Goal: Transaction & Acquisition: Purchase product/service

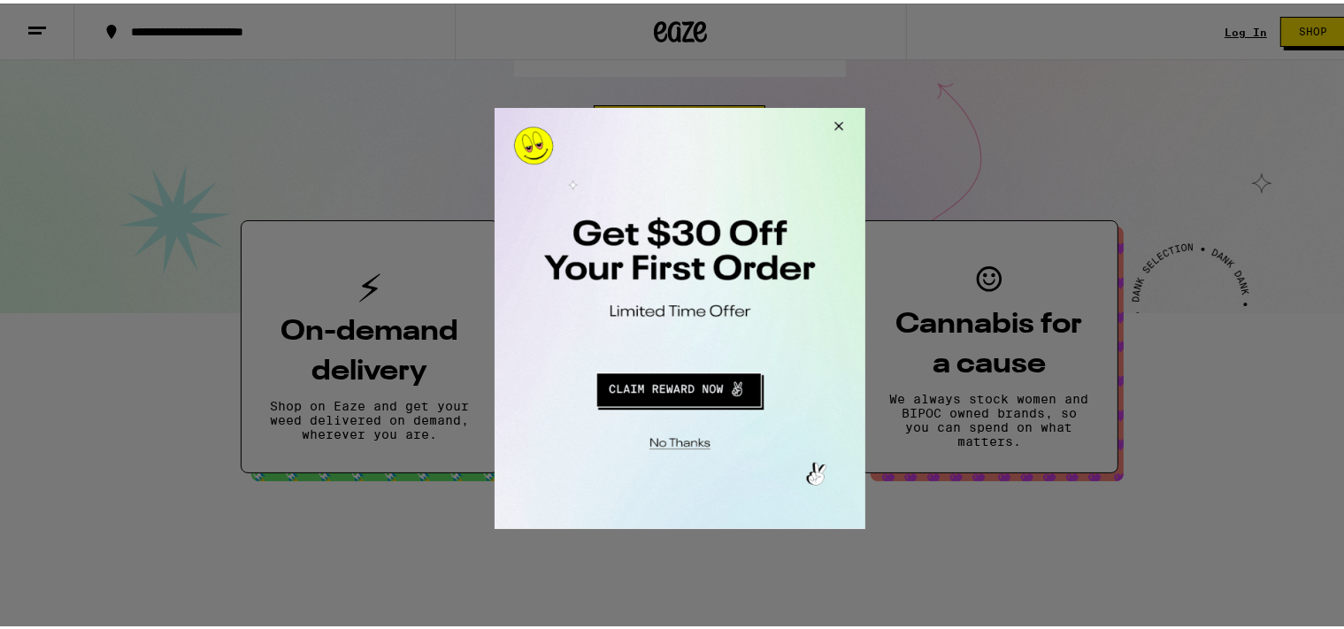
click at [835, 131] on button "Close Modal" at bounding box center [836, 128] width 48 height 42
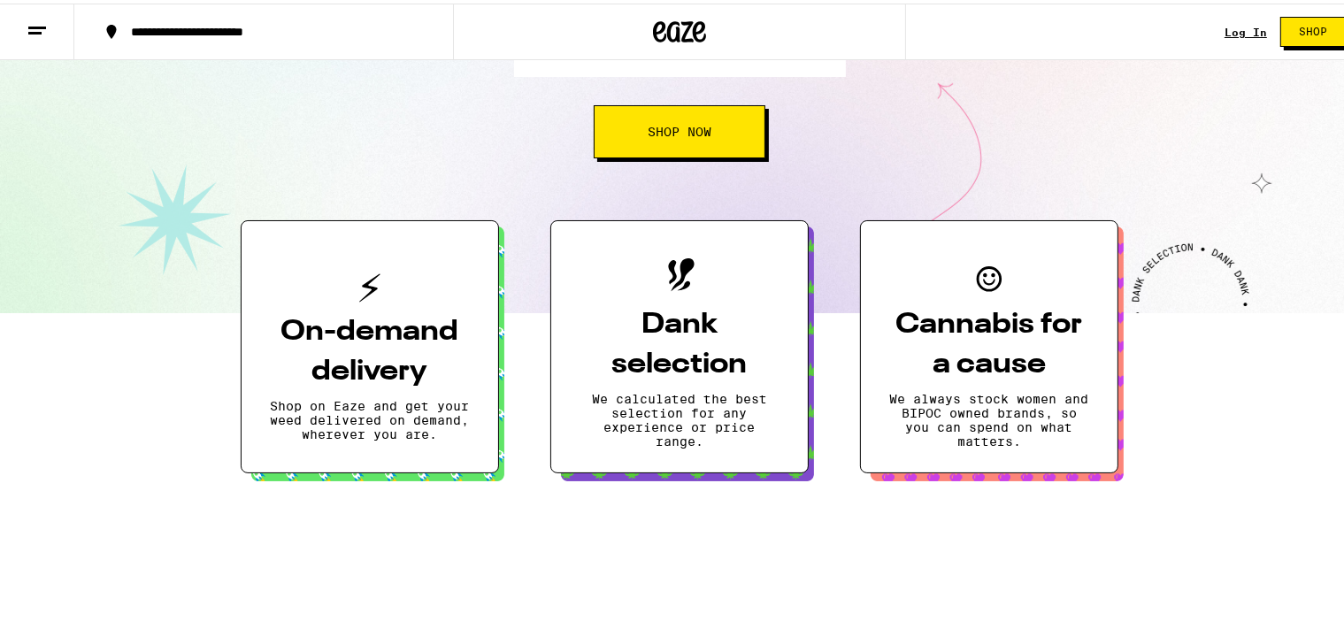
click at [1225, 25] on link "Log In" at bounding box center [1246, 29] width 42 height 12
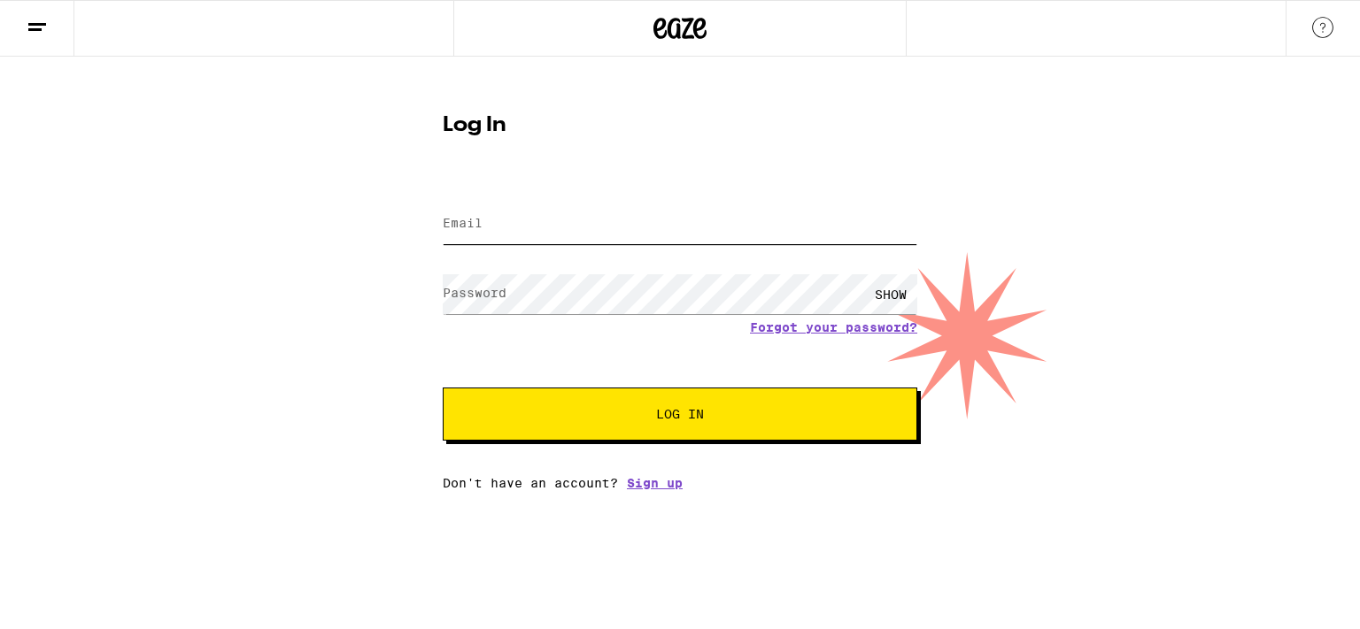
click at [664, 229] on input "Email" at bounding box center [680, 224] width 474 height 40
type input "[EMAIL_ADDRESS][DOMAIN_NAME]"
click at [675, 430] on button "Log In" at bounding box center [680, 414] width 474 height 53
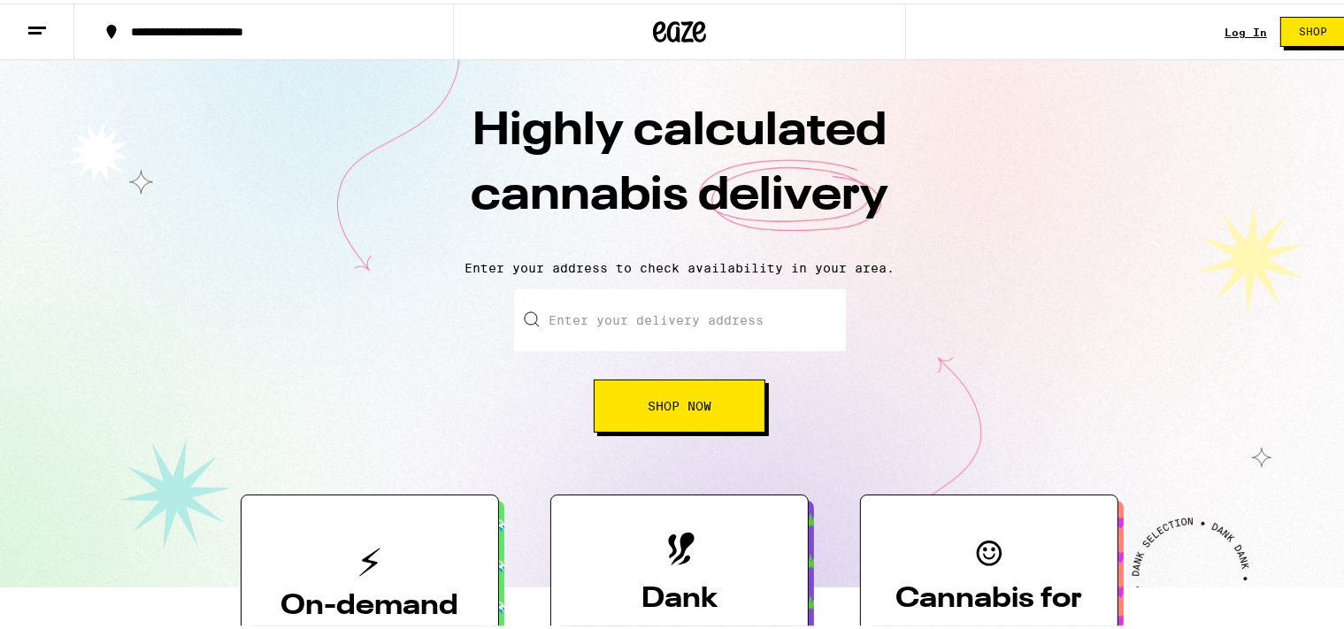
click at [1225, 34] on link "Log In" at bounding box center [1246, 29] width 42 height 12
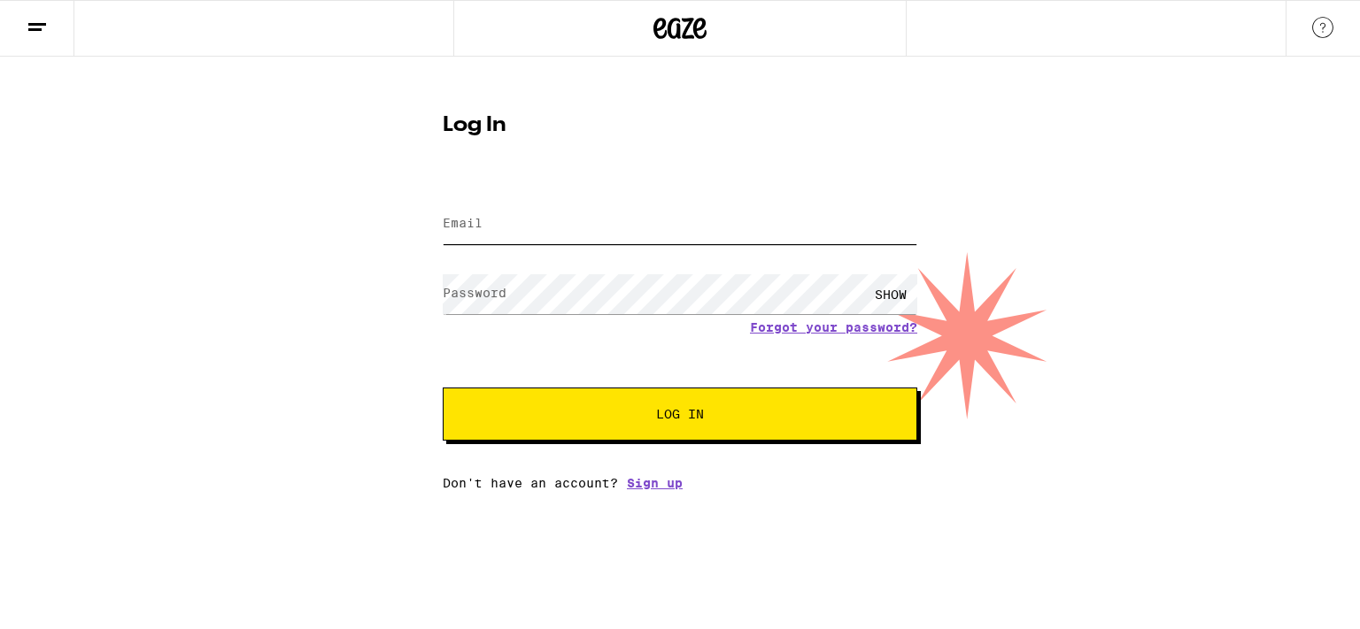
click at [694, 232] on input "Email" at bounding box center [680, 224] width 474 height 40
type input "[EMAIL_ADDRESS][DOMAIN_NAME]"
click at [657, 402] on button "Log In" at bounding box center [680, 414] width 474 height 53
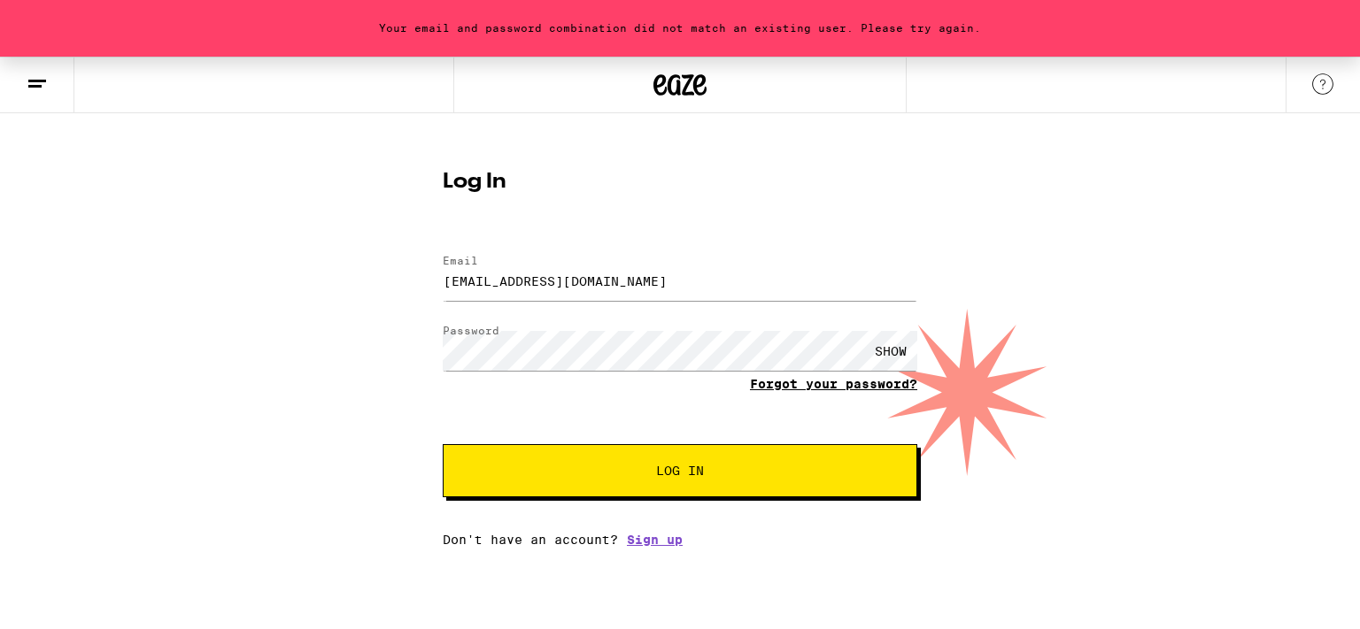
click at [811, 388] on link "Forgot your password?" at bounding box center [833, 384] width 167 height 14
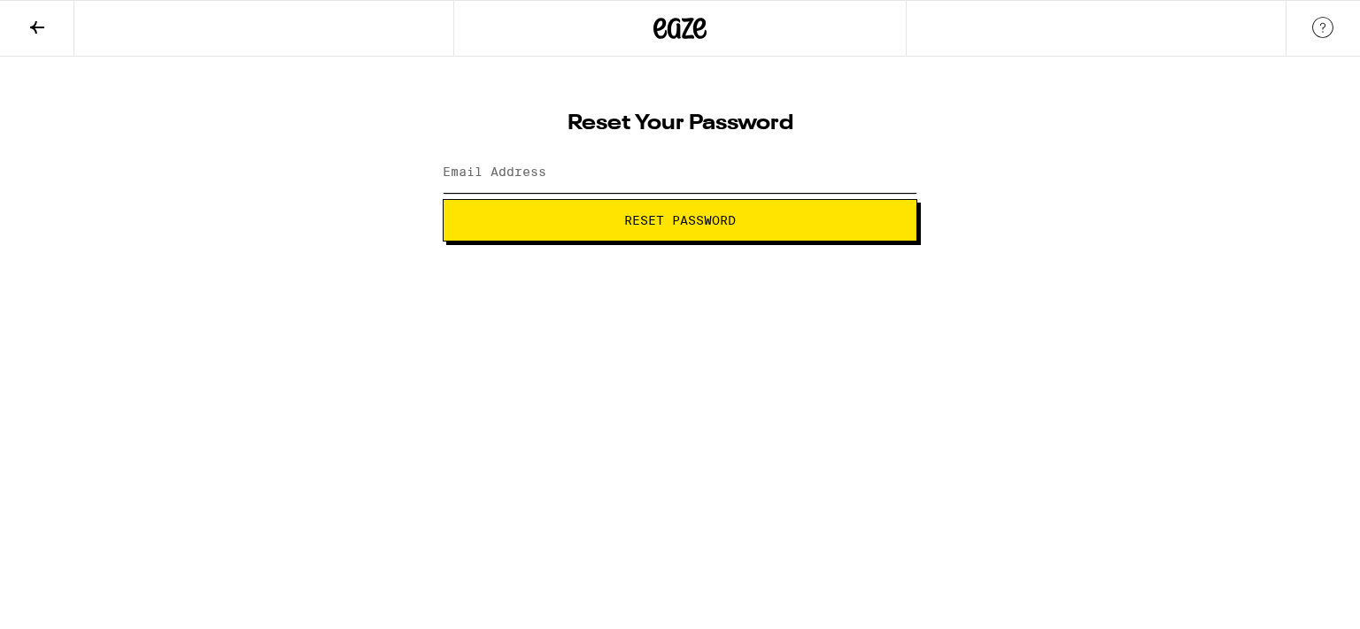
click at [626, 177] on input "Email Address" at bounding box center [680, 173] width 474 height 40
type input "[EMAIL_ADDRESS][DOMAIN_NAME]"
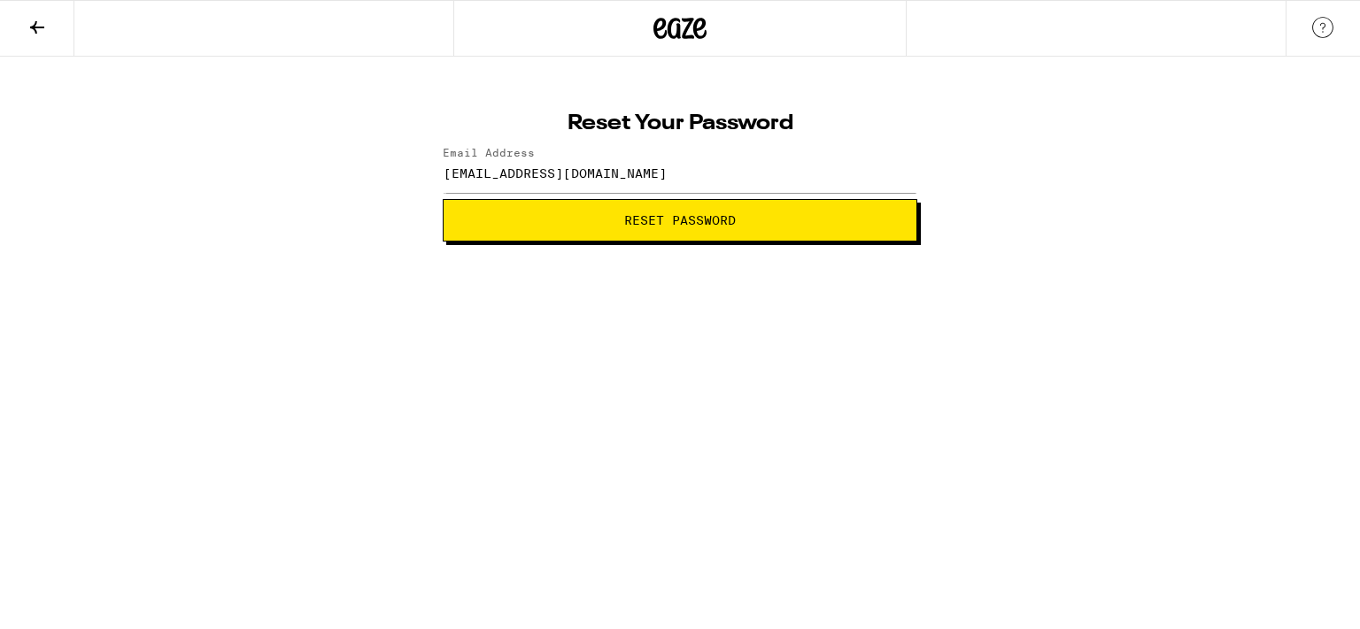
click at [636, 234] on button "Reset Password" at bounding box center [680, 220] width 474 height 42
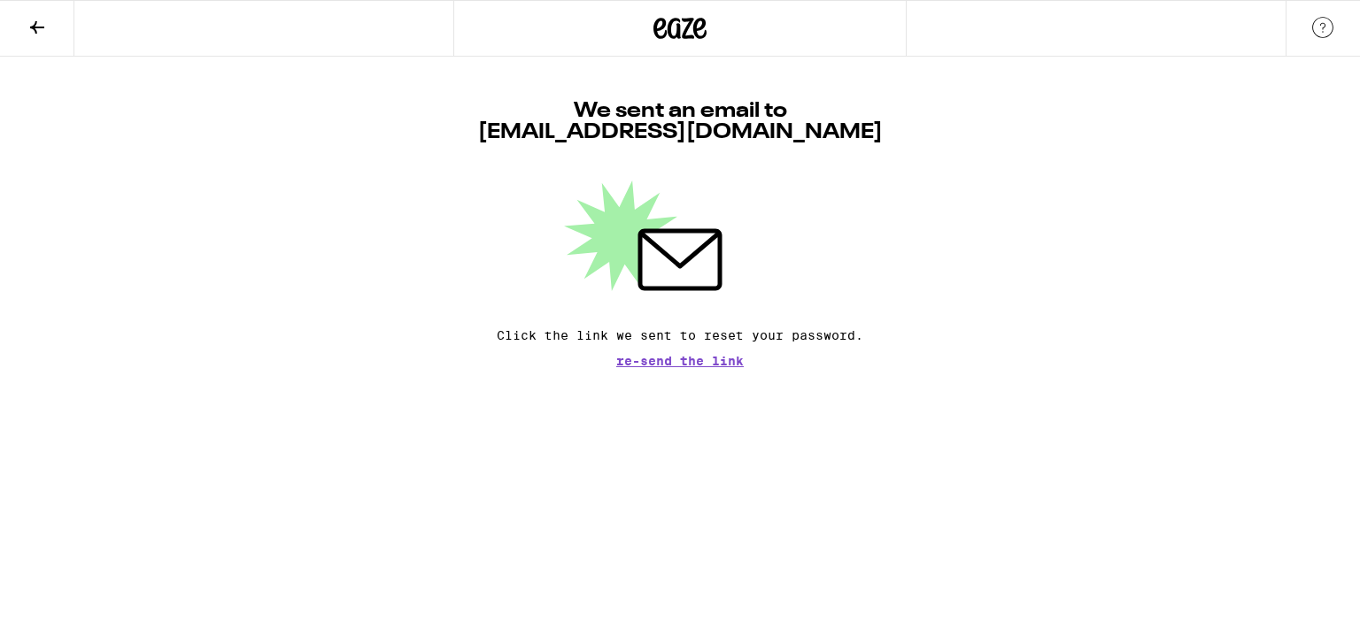
click at [695, 34] on icon at bounding box center [699, 28] width 13 height 21
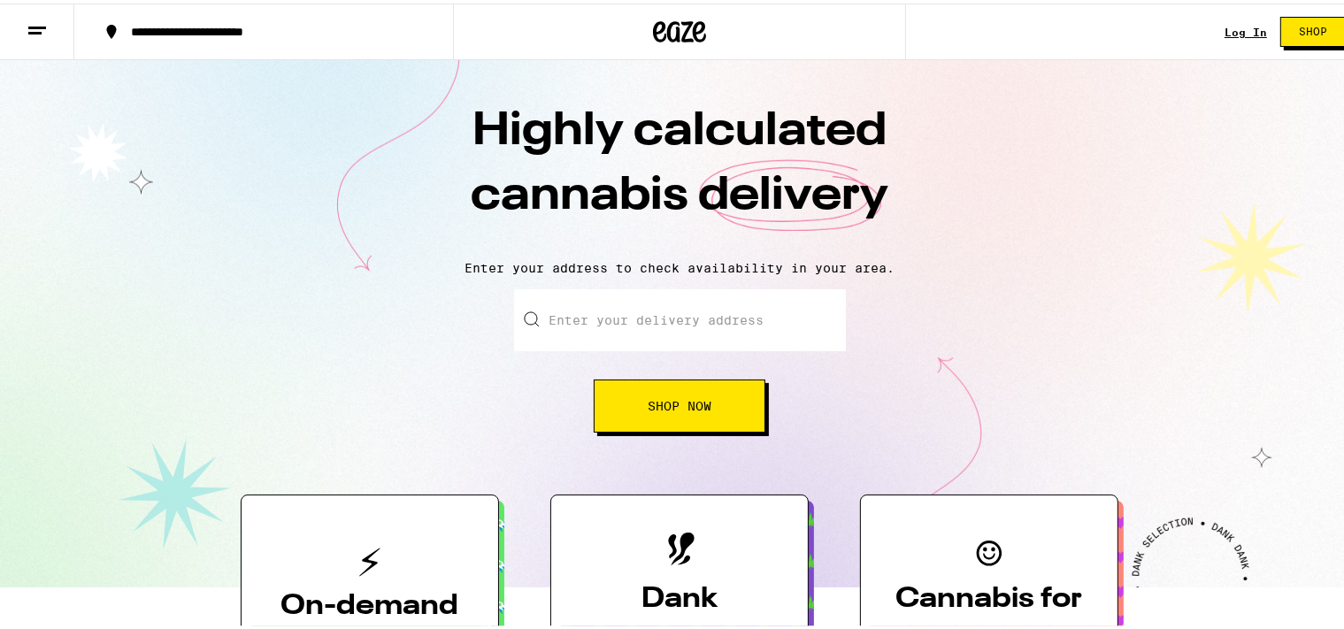
click at [1227, 34] on link "Log In" at bounding box center [1246, 29] width 42 height 12
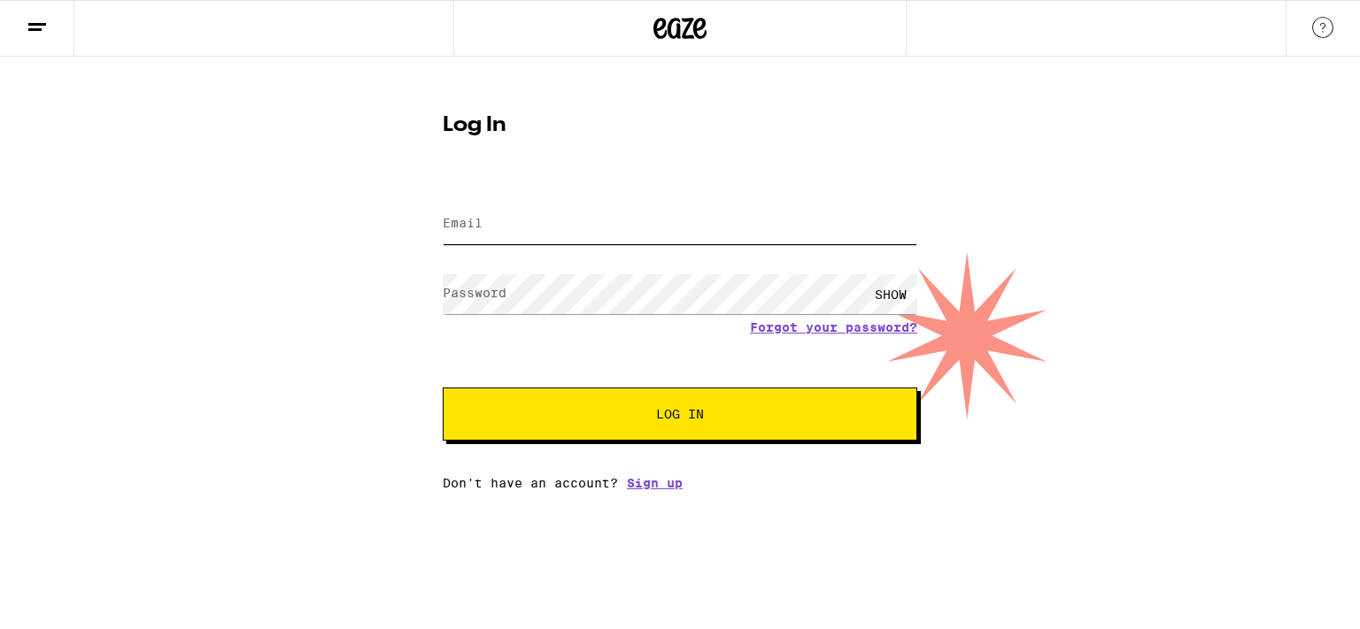
click at [546, 225] on input "Email" at bounding box center [680, 224] width 474 height 40
type input "[EMAIL_ADDRESS][DOMAIN_NAME]"
click at [582, 430] on button "Log In" at bounding box center [680, 414] width 474 height 53
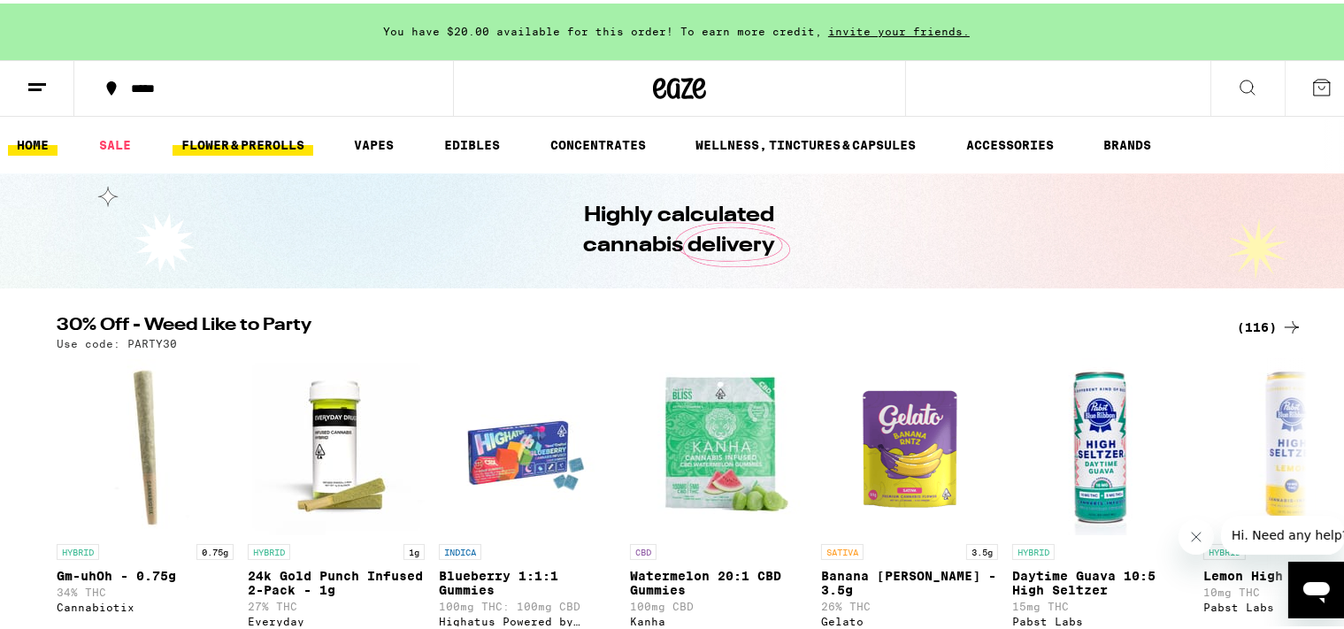
click at [253, 140] on link "FLOWER & PREROLLS" at bounding box center [243, 141] width 141 height 21
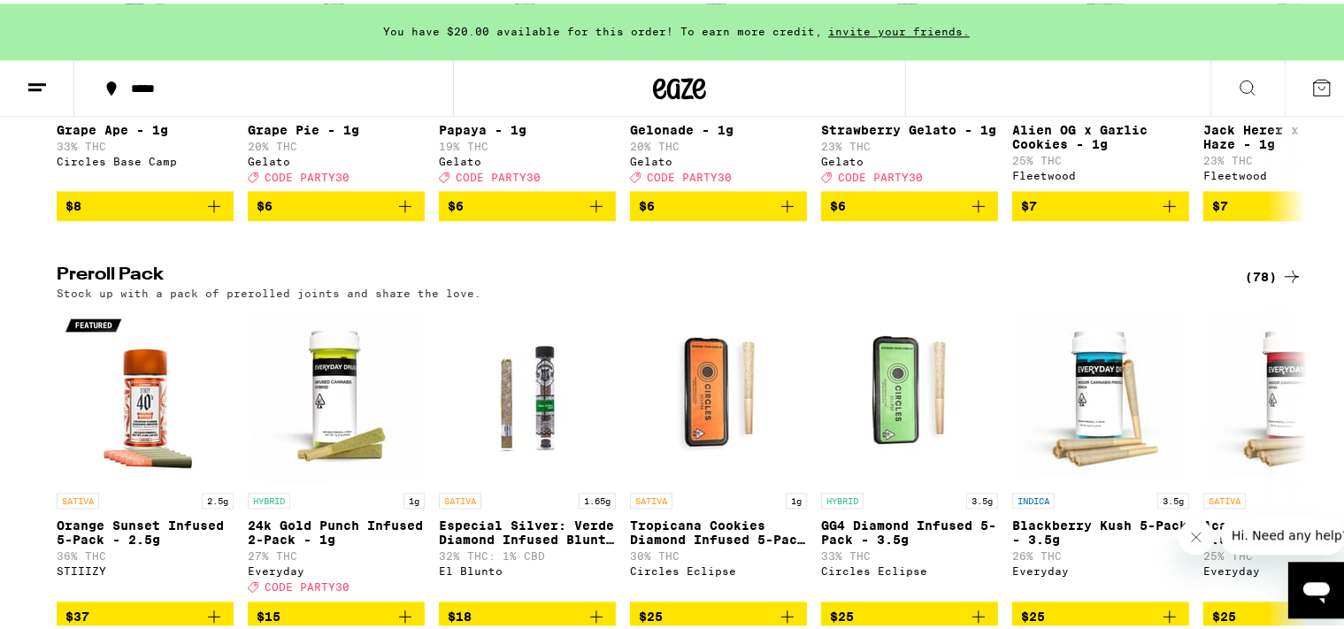
scroll to position [1228, 0]
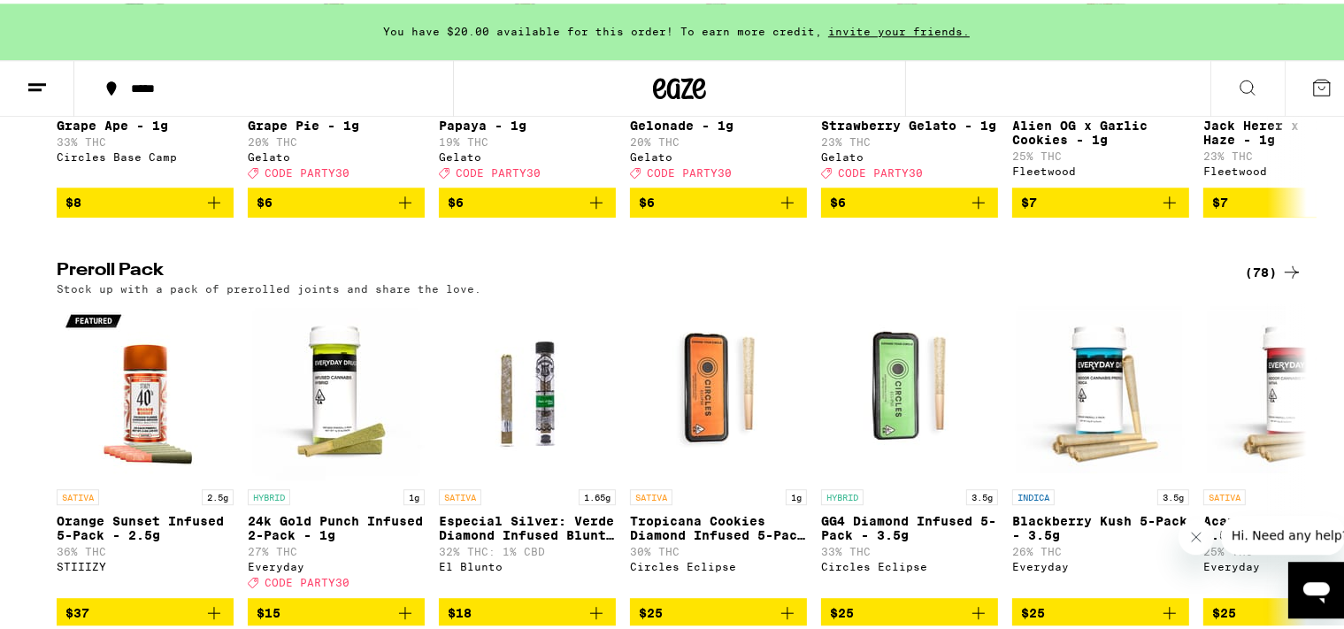
click at [1245, 280] on div "(78)" at bounding box center [1274, 268] width 58 height 21
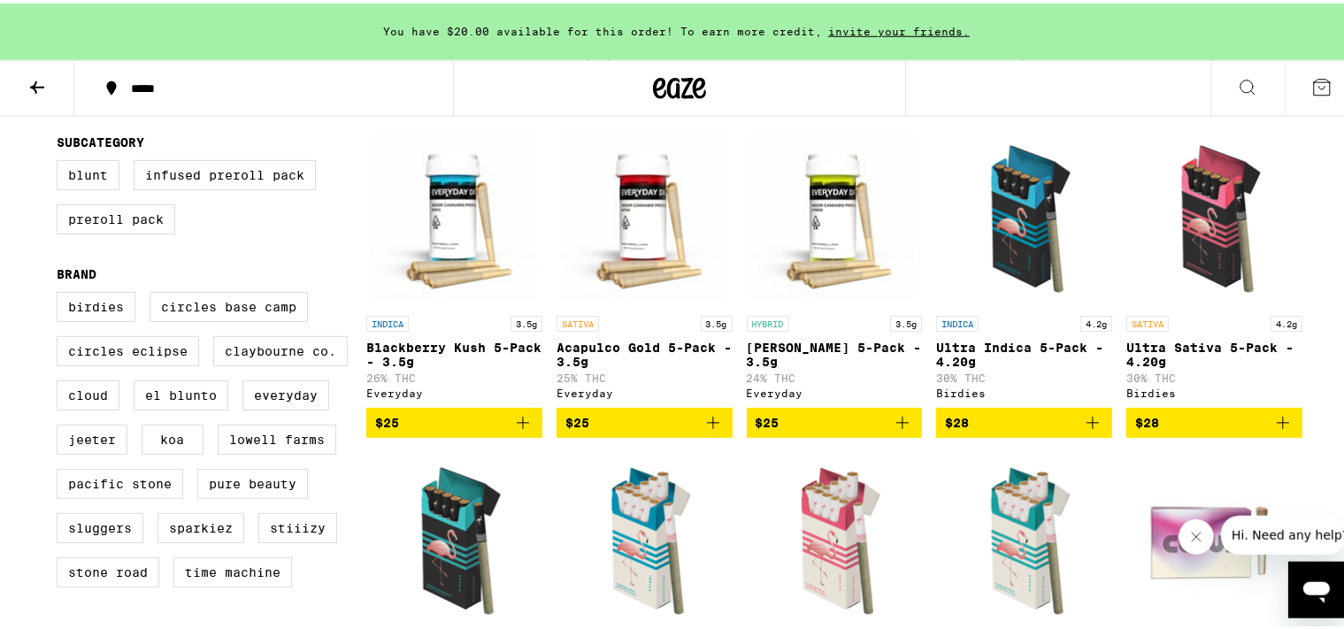
scroll to position [522, 0]
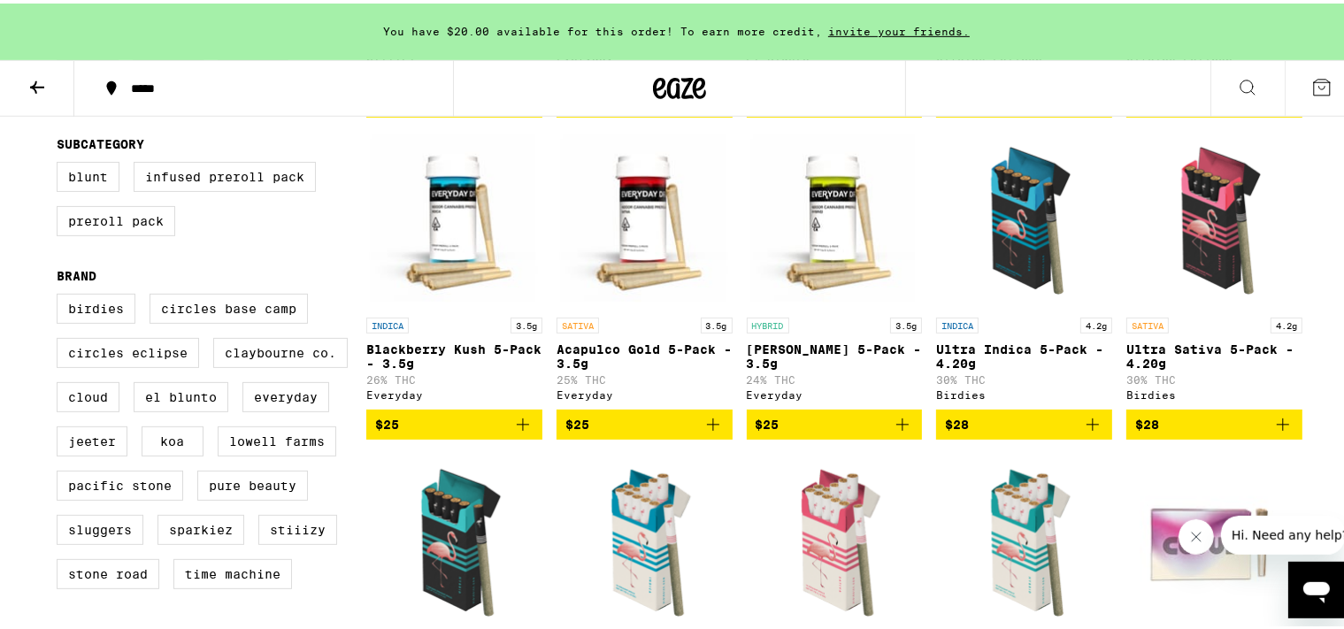
click at [1014, 358] on p "Ultra Indica 5-Pack - 4.20g" at bounding box center [1024, 353] width 176 height 28
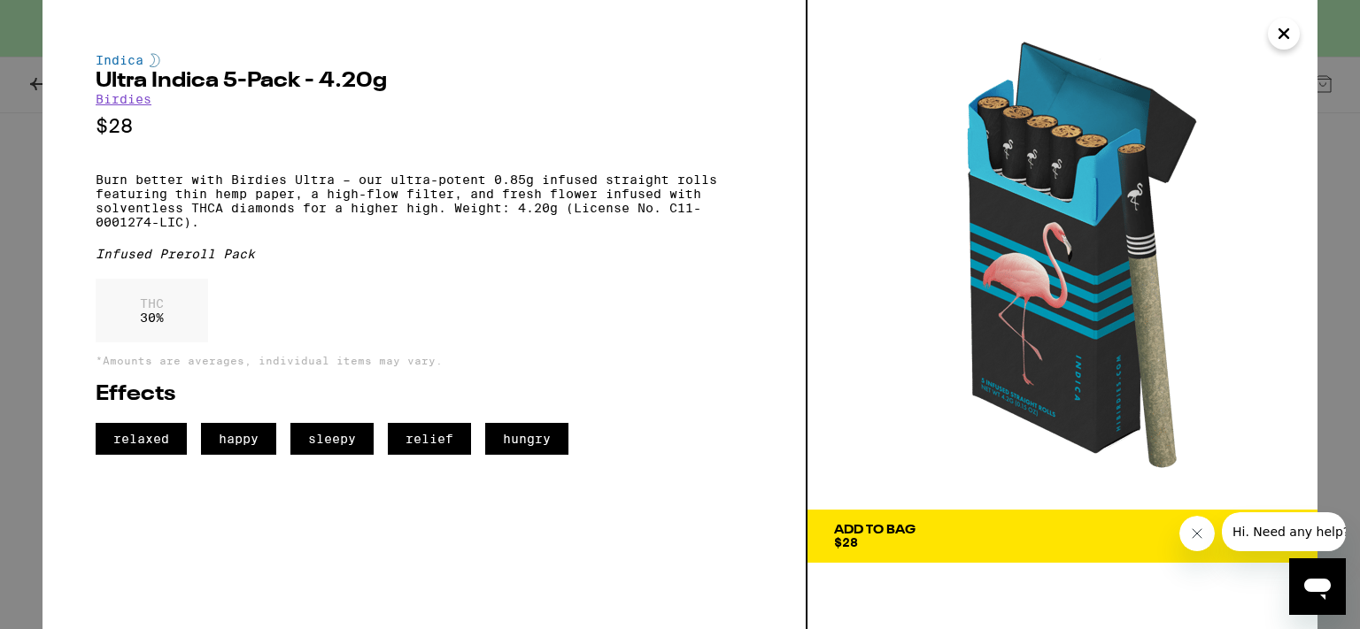
click at [1288, 34] on icon "Close" at bounding box center [1283, 33] width 21 height 27
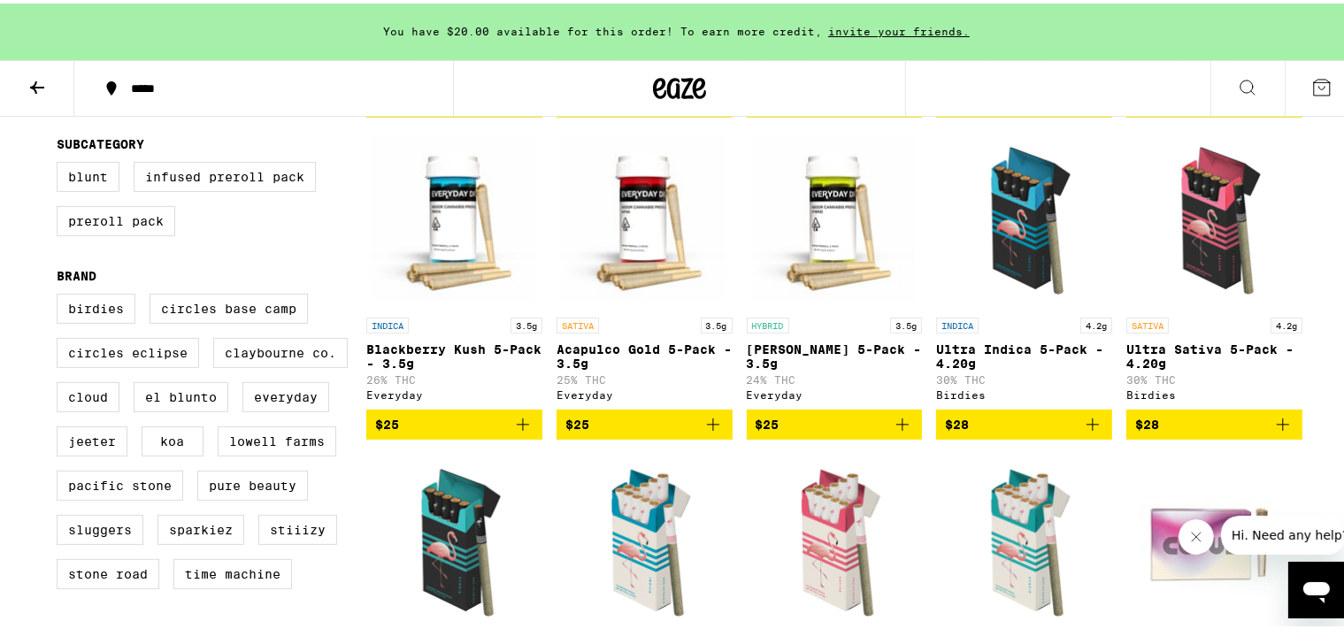
click at [1087, 428] on icon "Add to bag" at bounding box center [1093, 421] width 12 height 12
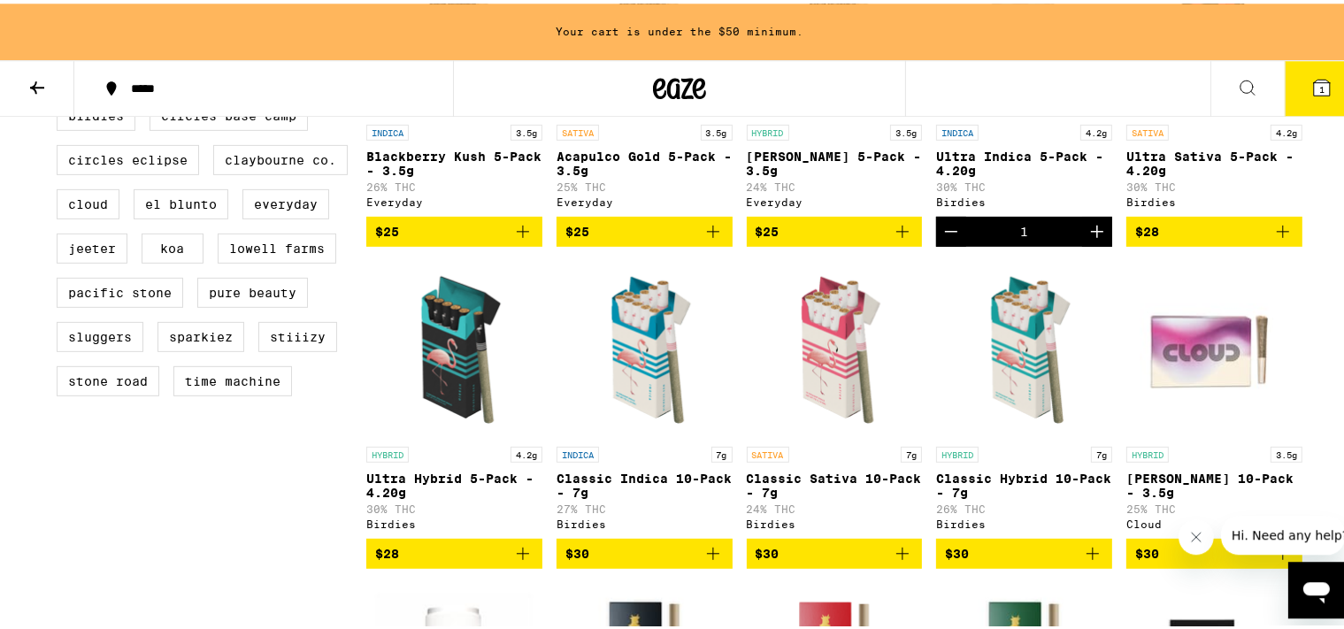
scroll to position [726, 0]
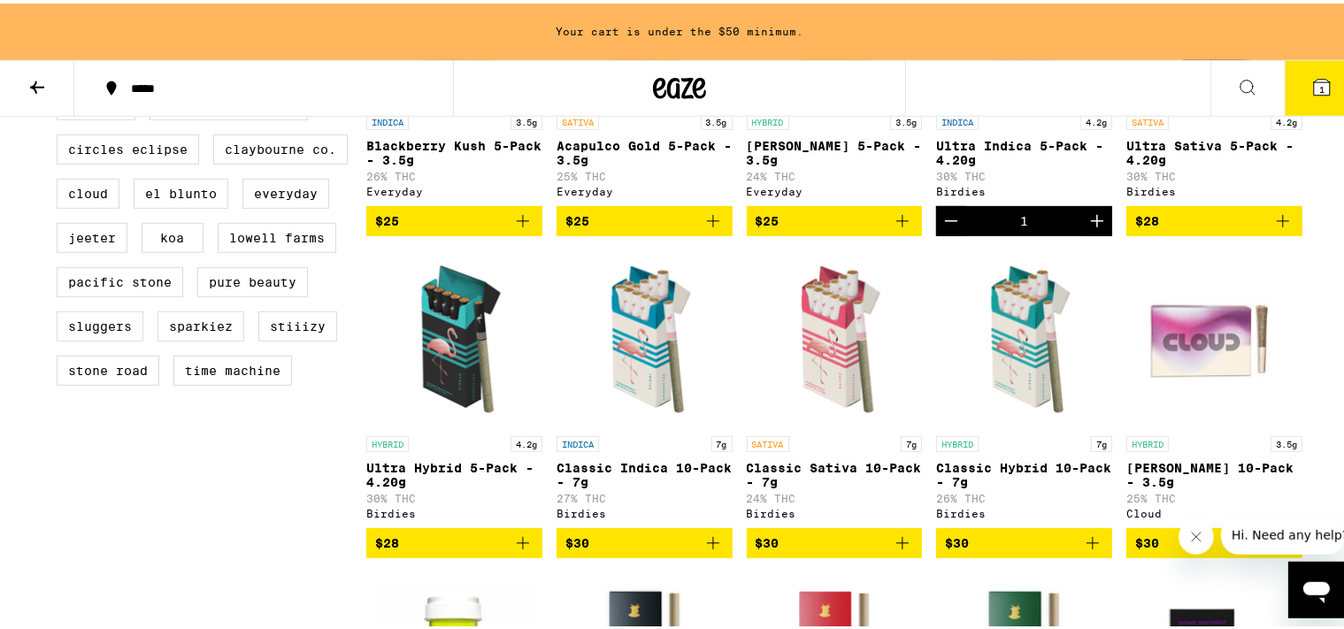
click at [512, 551] on icon "Add to bag" at bounding box center [522, 539] width 21 height 21
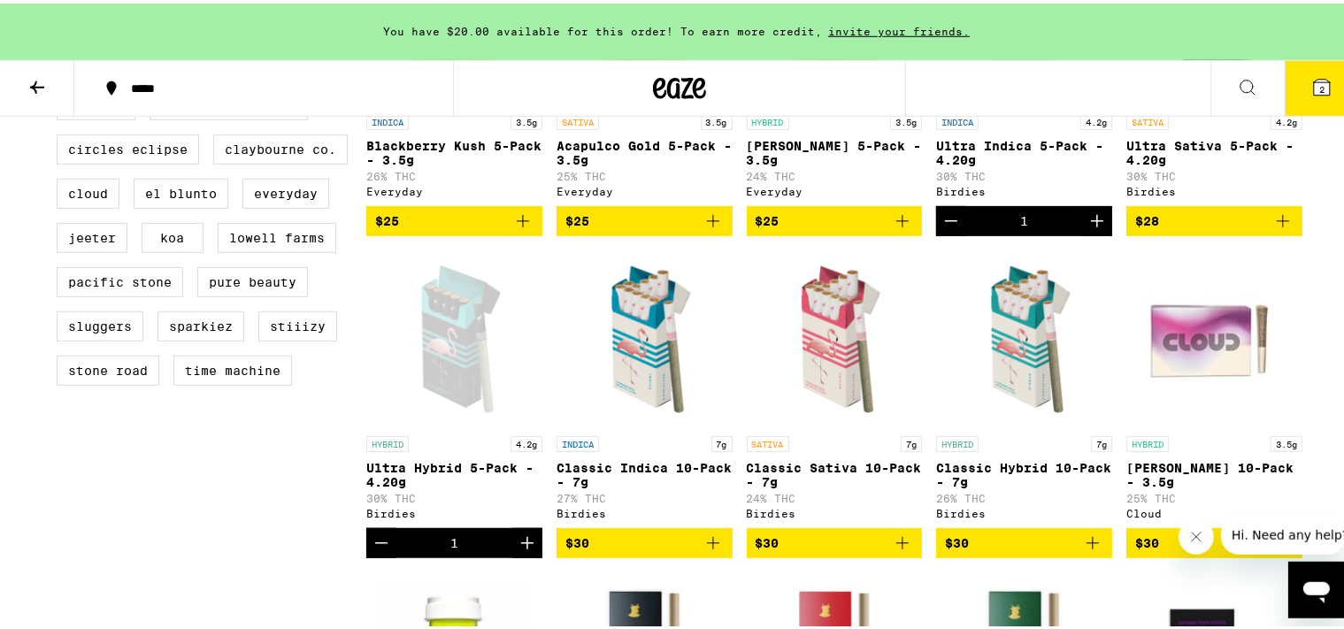
click at [625, 403] on img "Open page for Classic Indica 10-Pack - 7g from Birdies" at bounding box center [645, 335] width 176 height 177
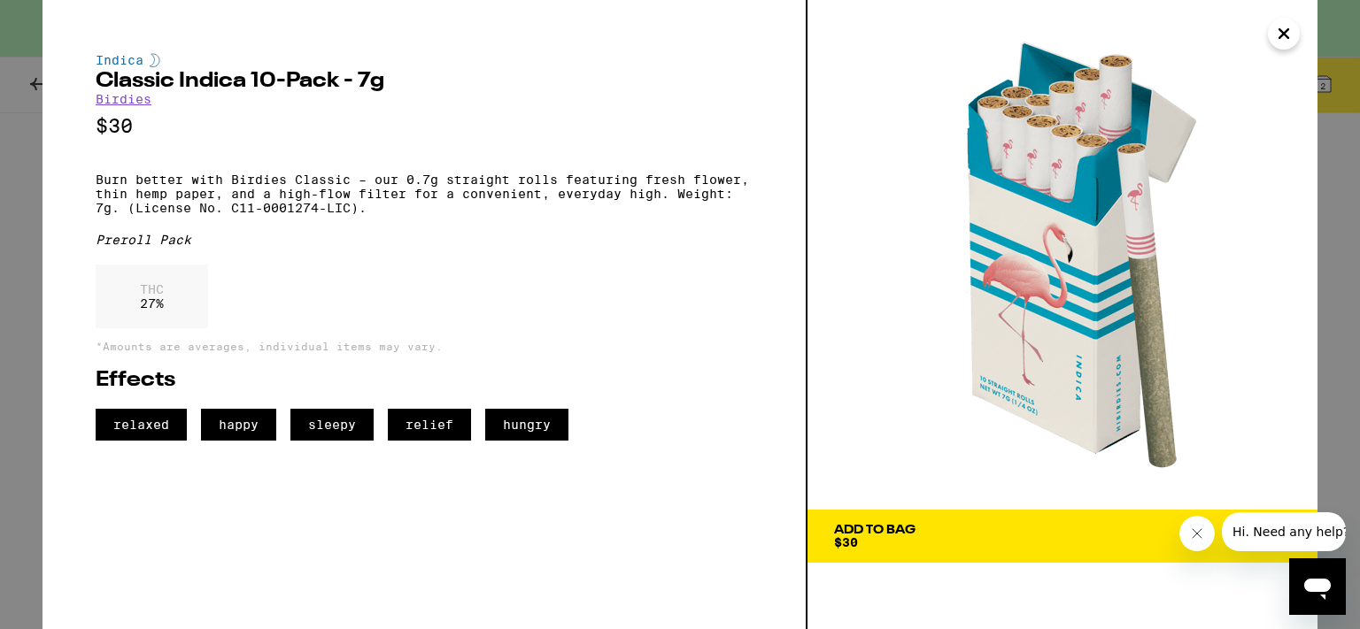
click at [1273, 42] on icon "Close" at bounding box center [1283, 33] width 21 height 27
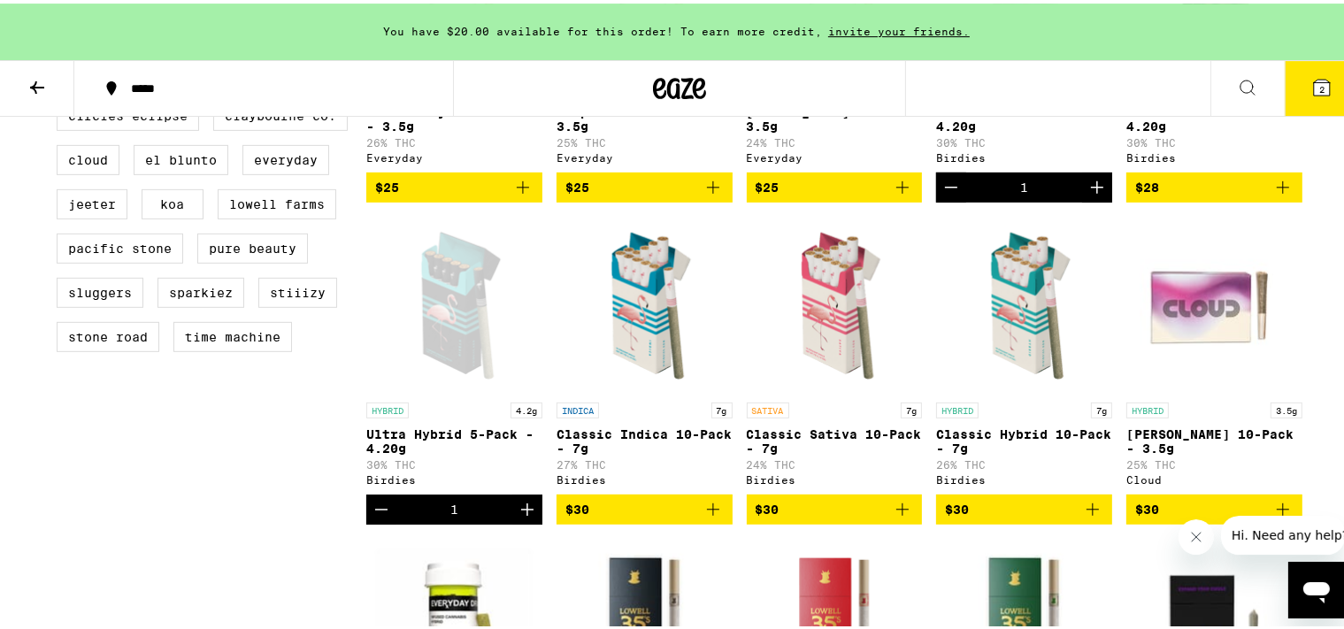
scroll to position [763, 0]
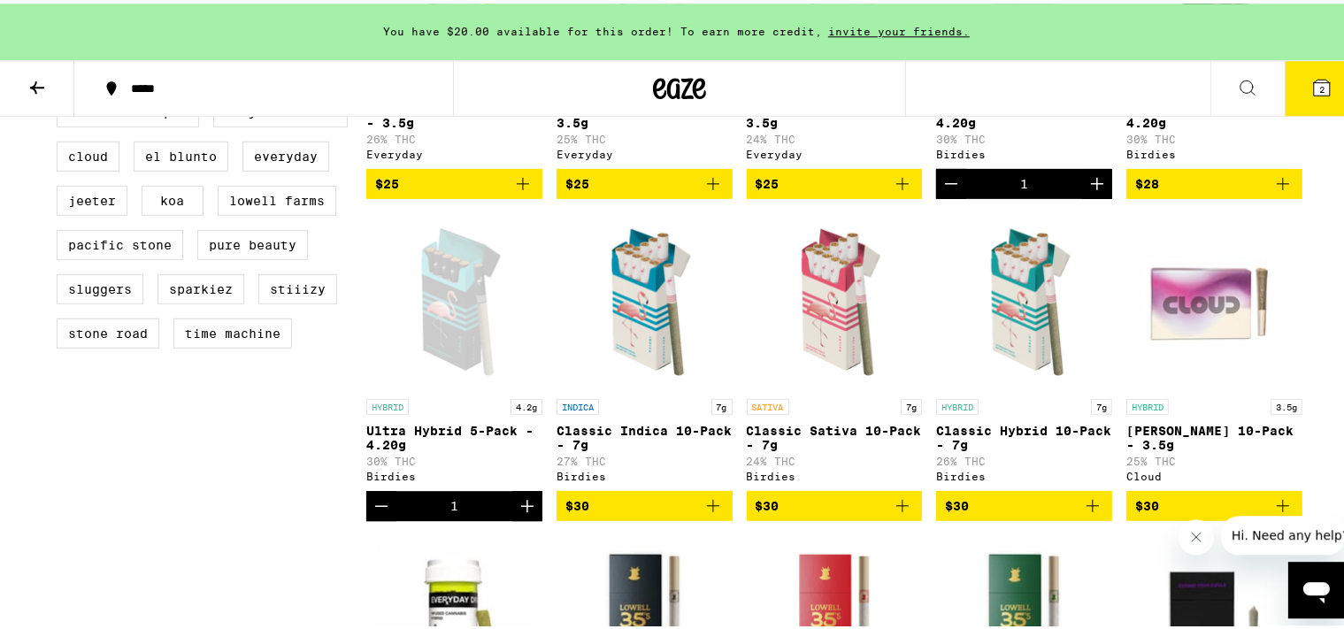
click at [373, 513] on icon "Decrement" at bounding box center [381, 502] width 21 height 21
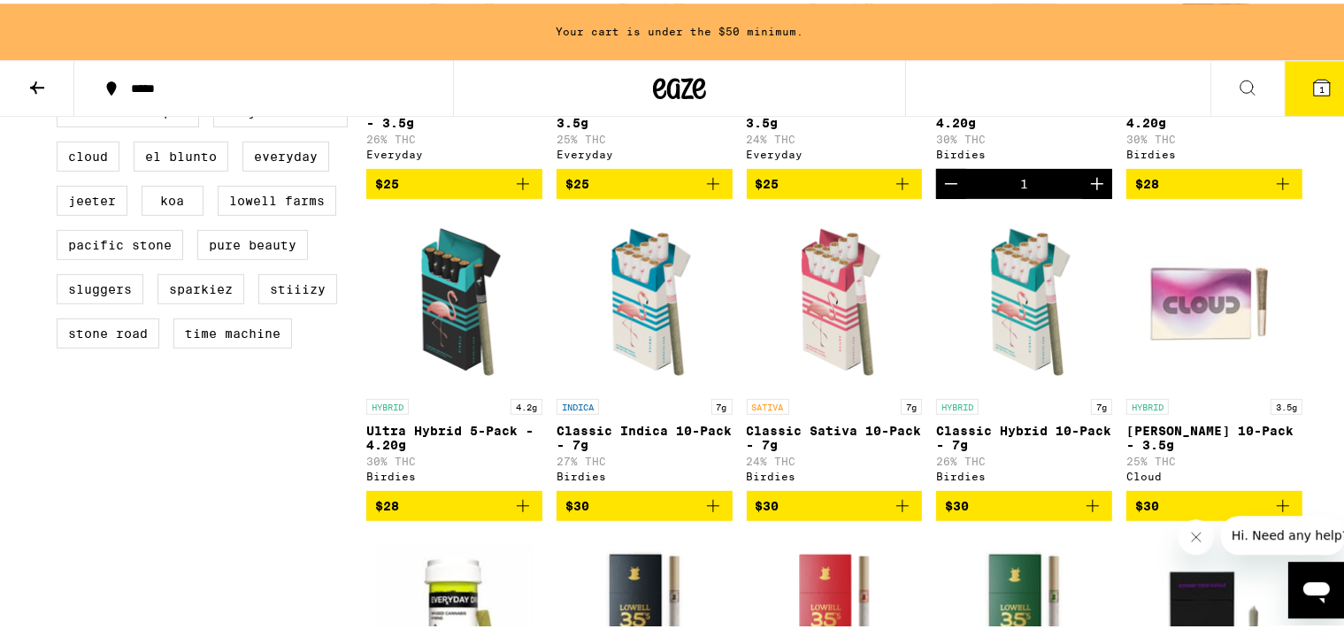
click at [512, 513] on icon "Add to bag" at bounding box center [522, 502] width 21 height 21
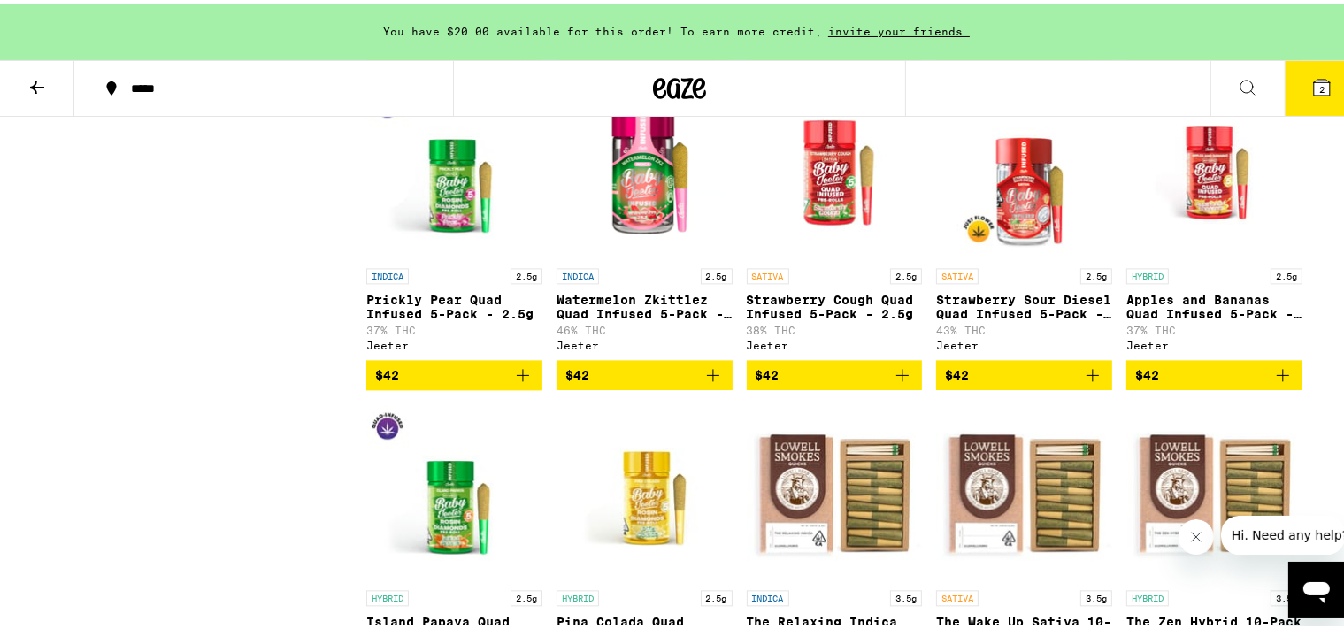
scroll to position [3788, 0]
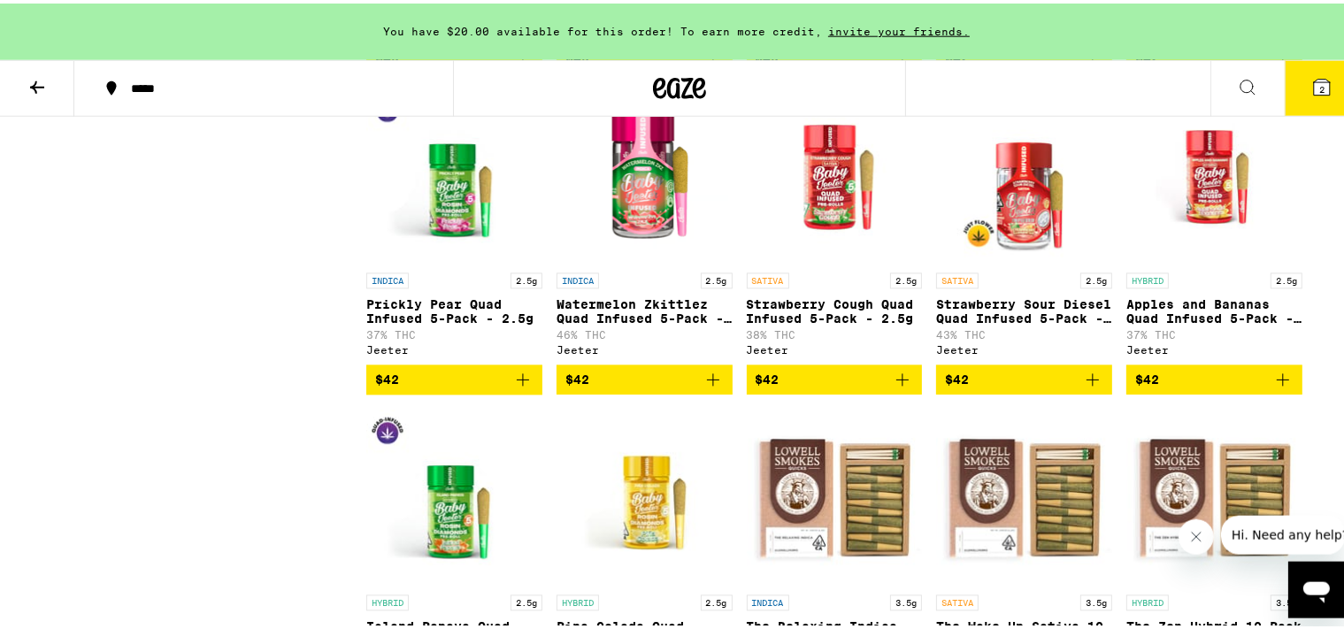
click at [705, 388] on icon "Add to bag" at bounding box center [713, 376] width 21 height 21
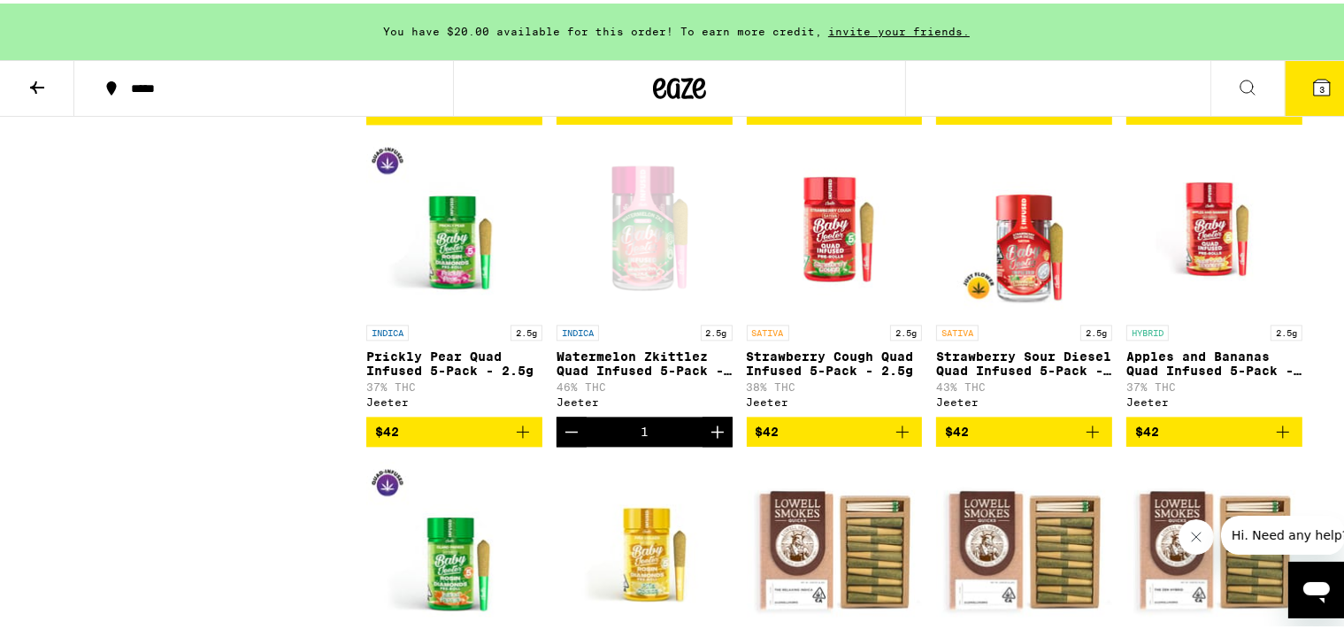
scroll to position [3731, 0]
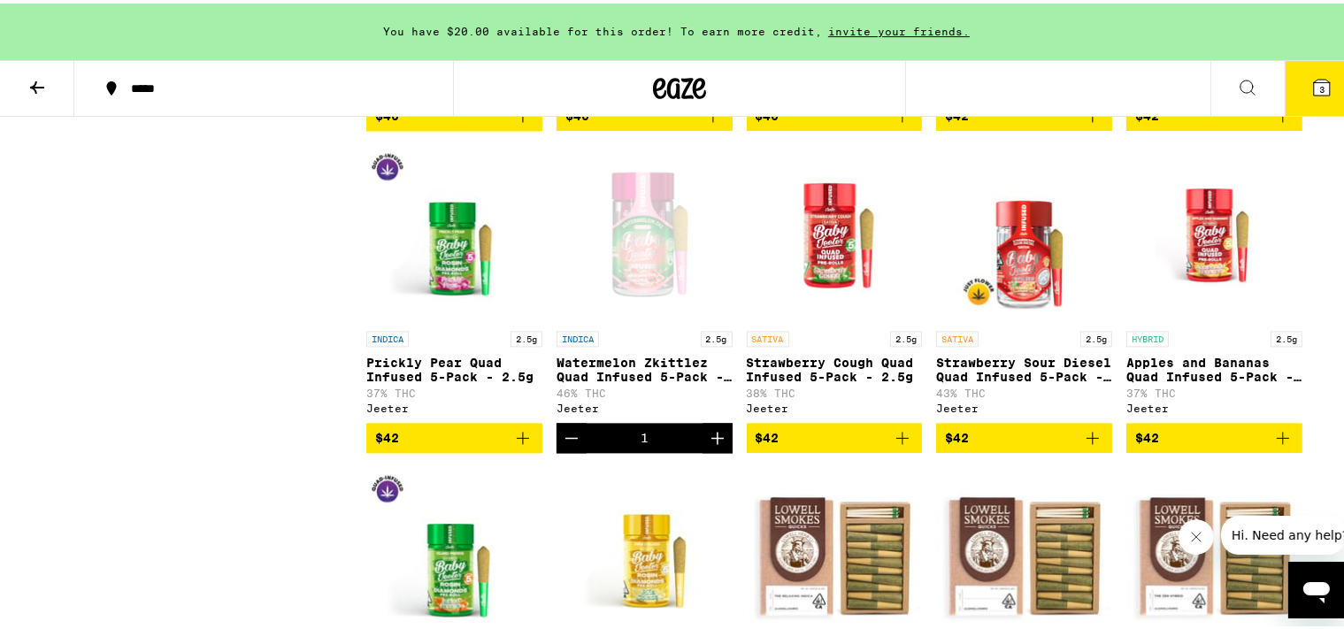
click at [1088, 123] on icon "Add to bag" at bounding box center [1092, 112] width 21 height 21
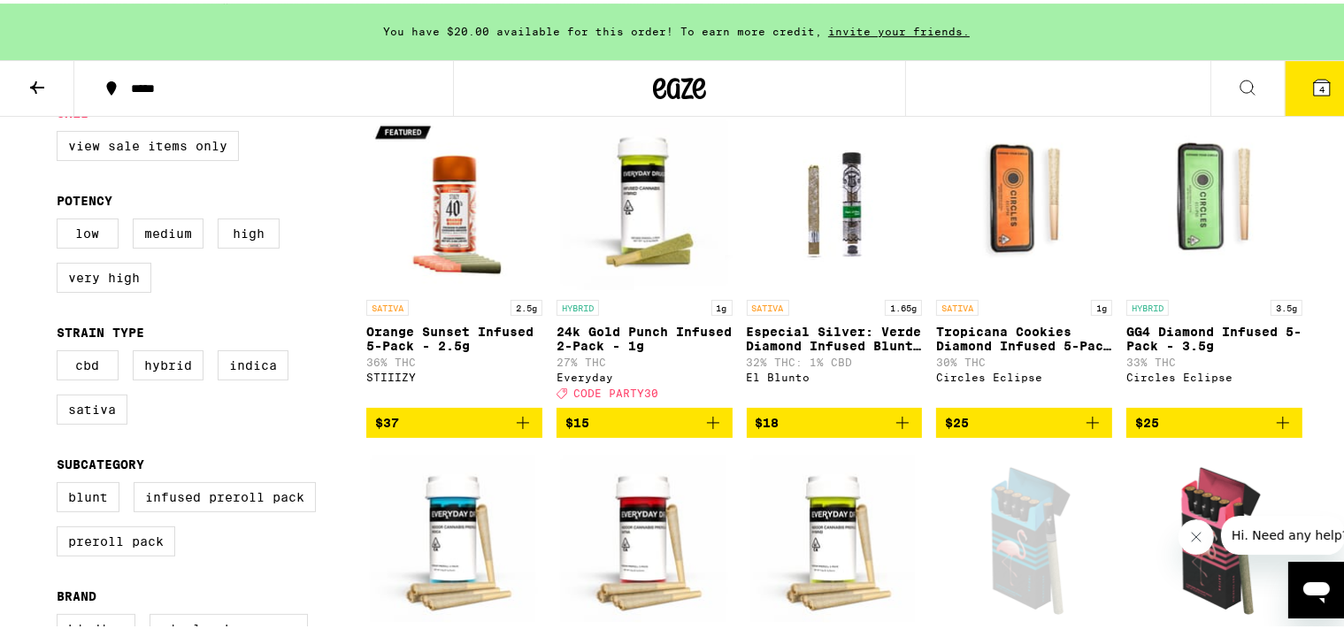
scroll to position [0, 0]
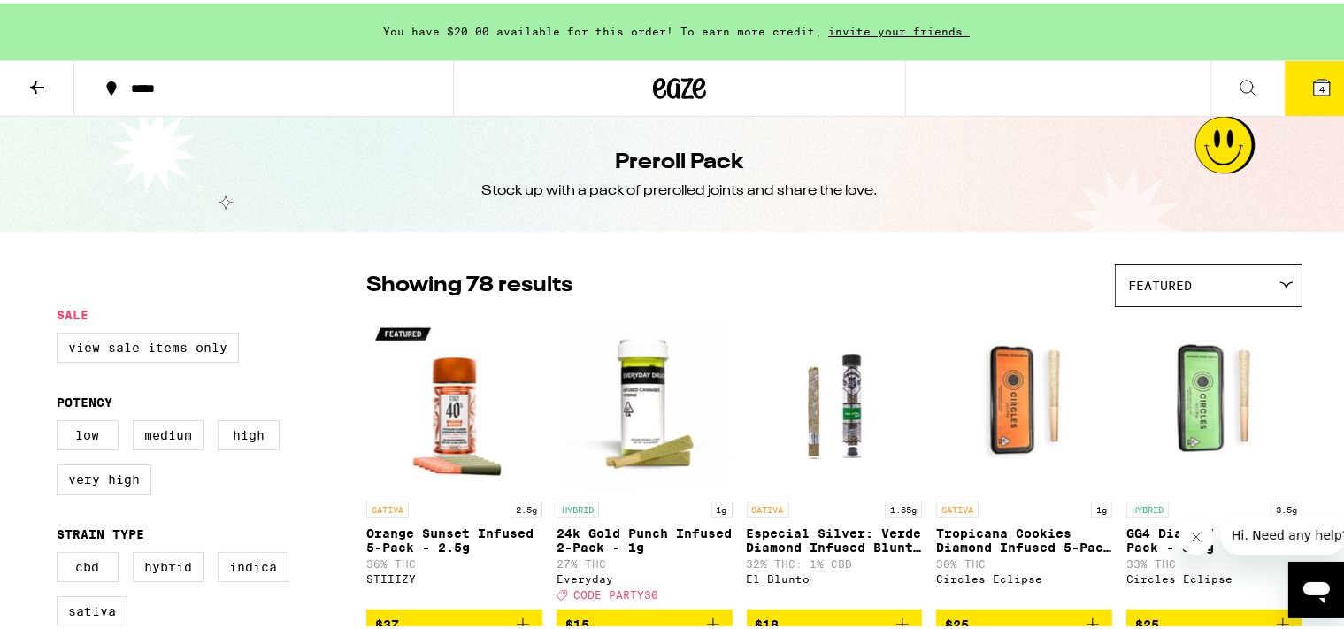
click at [36, 87] on icon at bounding box center [37, 84] width 14 height 12
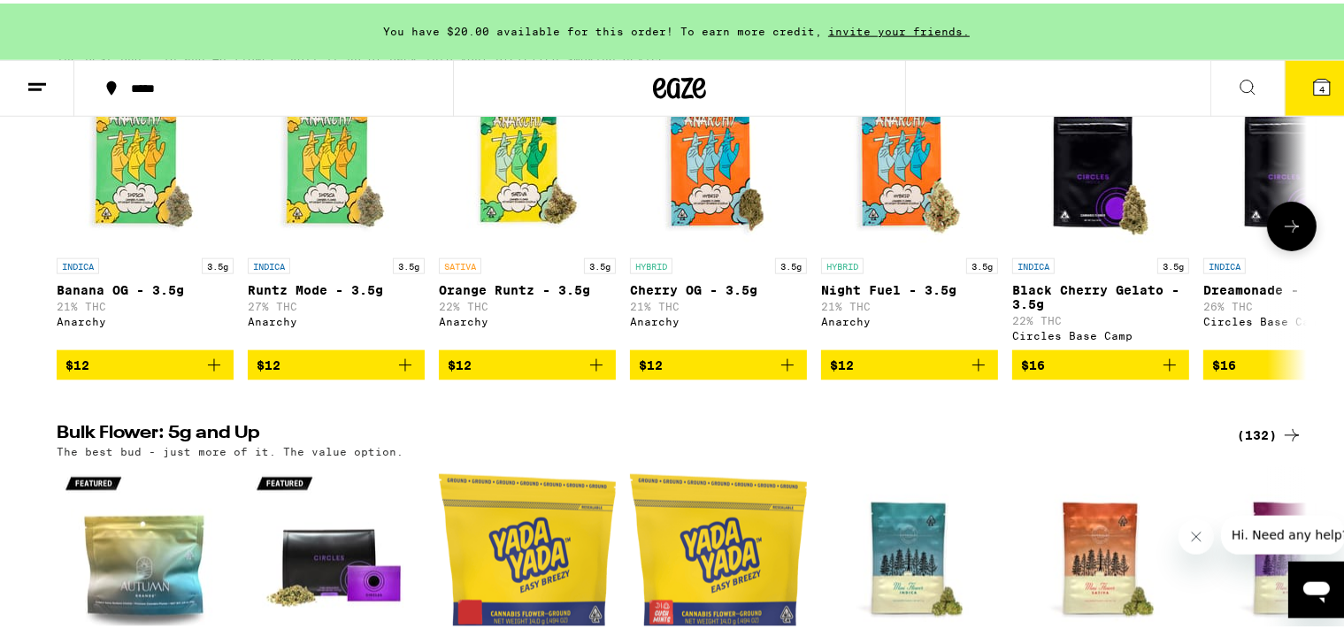
scroll to position [320, 0]
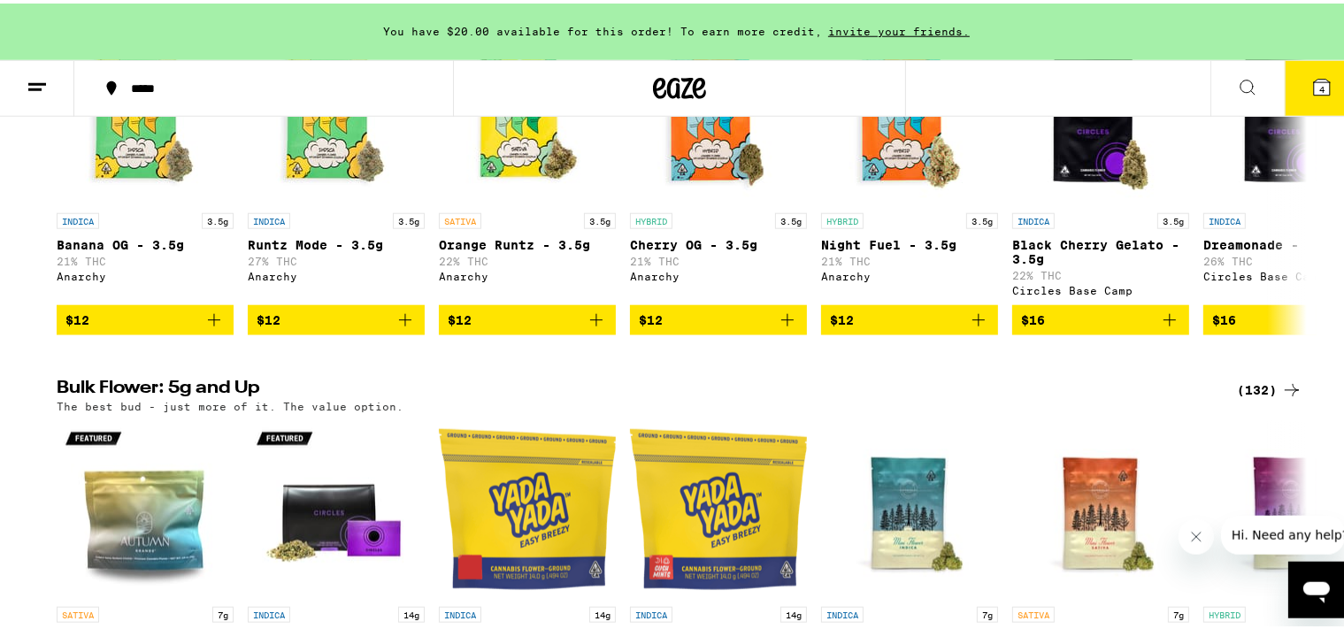
click at [1270, 397] on div "(132)" at bounding box center [1269, 386] width 65 height 21
